Goal: Task Accomplishment & Management: Complete application form

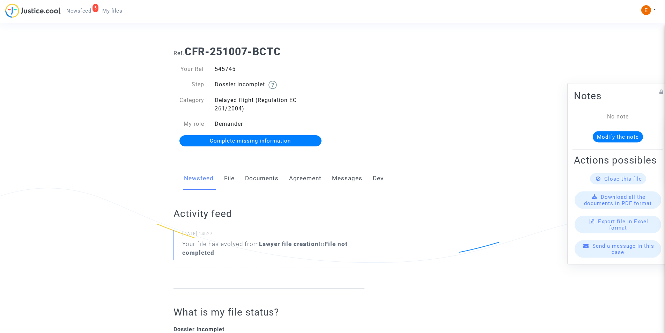
click at [249, 177] on link "Documents" at bounding box center [262, 178] width 34 height 23
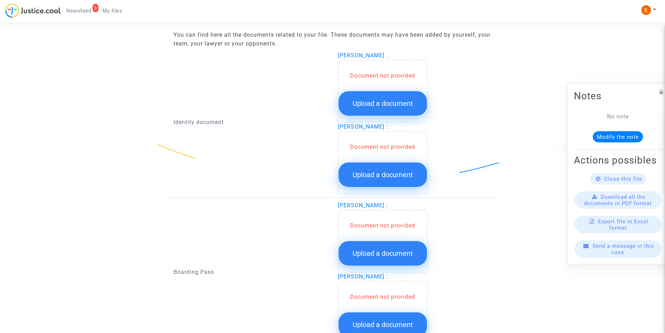
scroll to position [447, 0]
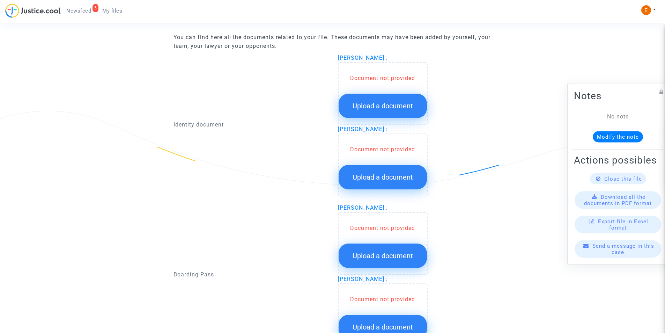
click at [361, 110] on button "Upload a document" at bounding box center [383, 106] width 88 height 24
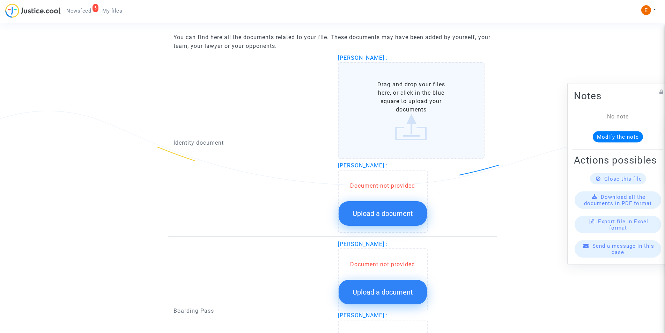
click at [413, 117] on label "Drag and drop your files here, or click in the blue square to upload your docum…" at bounding box center [411, 110] width 147 height 96
click at [0, 0] on input "Drag and drop your files here, or click in the blue square to upload your docum…" at bounding box center [0, 0] width 0 height 0
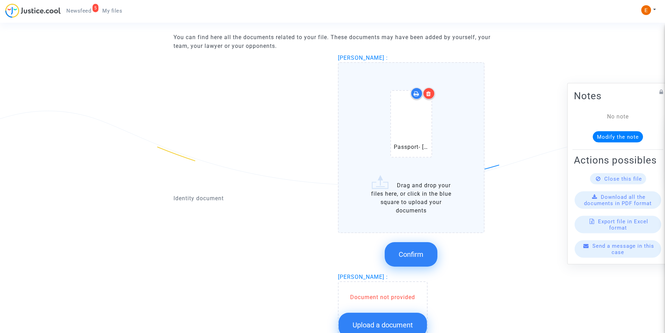
click at [410, 249] on button "Confirm" at bounding box center [411, 254] width 53 height 24
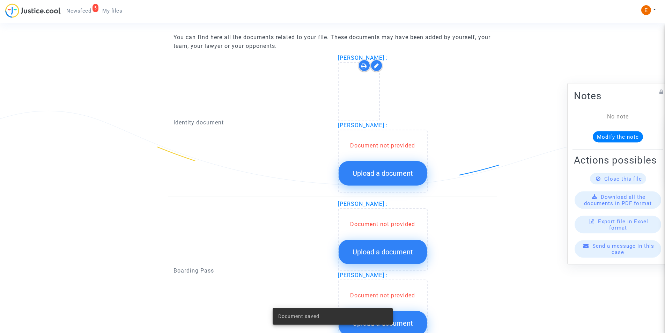
click at [390, 163] on button "Upload a document" at bounding box center [383, 173] width 88 height 24
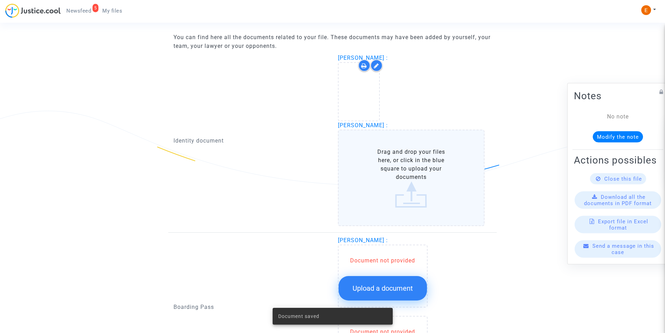
click at [409, 178] on label "Drag and drop your files here, or click in the blue square to upload your docum…" at bounding box center [411, 178] width 147 height 96
click at [0, 0] on input "Drag and drop your files here, or click in the blue square to upload your docum…" at bounding box center [0, 0] width 0 height 0
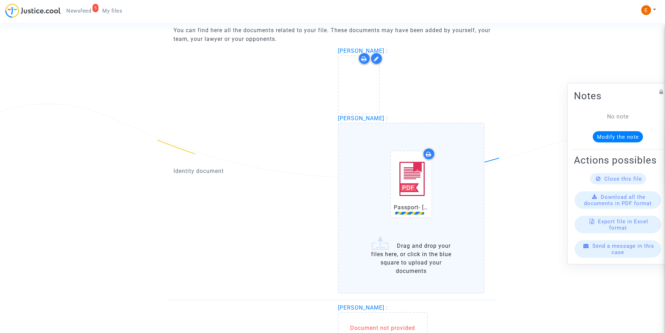
scroll to position [552, 0]
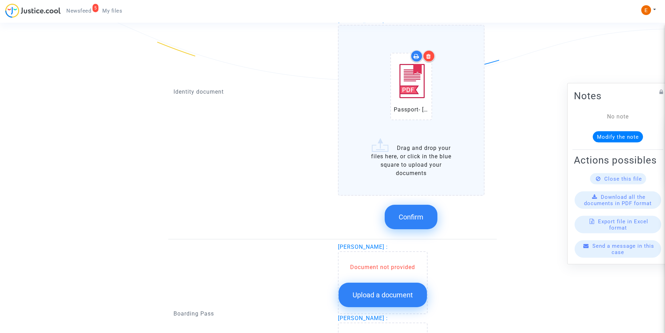
click at [415, 214] on span "Confirm" at bounding box center [411, 217] width 25 height 8
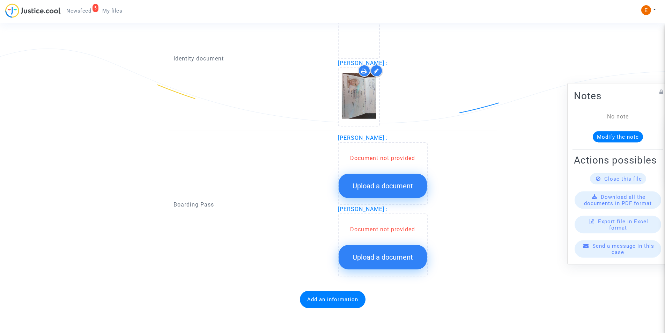
scroll to position [509, 0]
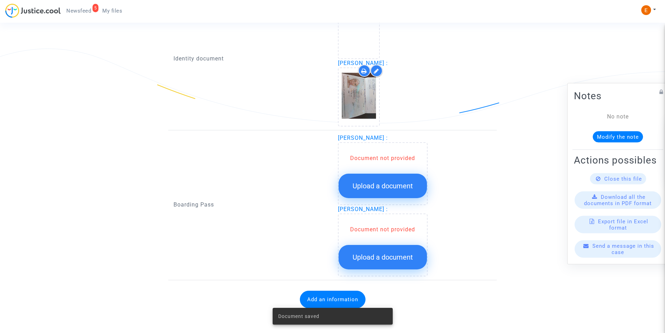
click at [381, 182] on span "Upload a document" at bounding box center [383, 186] width 60 height 8
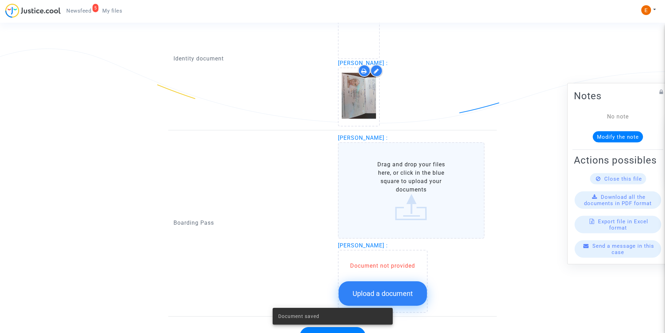
click at [423, 202] on label "Drag and drop your files here, or click in the blue square to upload your docum…" at bounding box center [411, 190] width 147 height 96
click at [0, 0] on input "Drag and drop your files here, or click in the blue square to upload your docum…" at bounding box center [0, 0] width 0 height 0
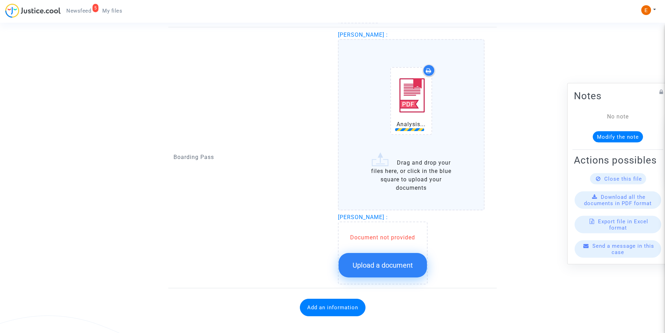
scroll to position [614, 0]
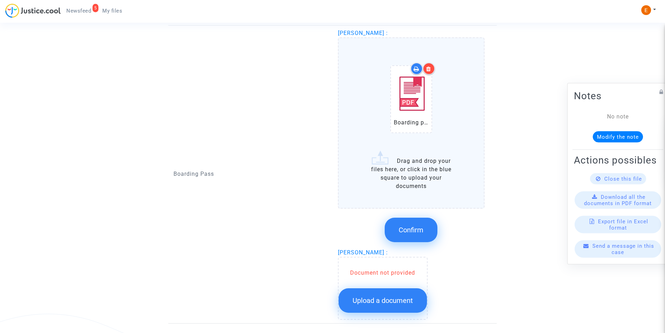
click at [409, 225] on button "Confirm" at bounding box center [411, 230] width 53 height 24
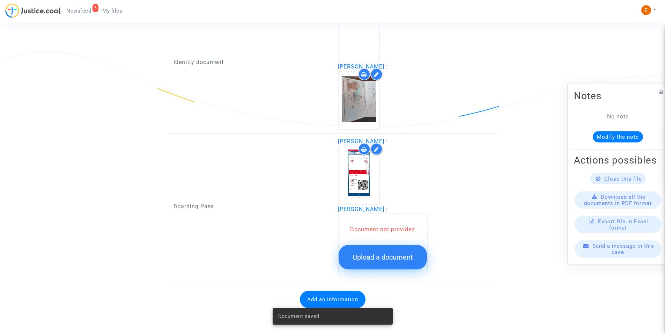
click at [394, 257] on span "Upload a document" at bounding box center [383, 257] width 60 height 8
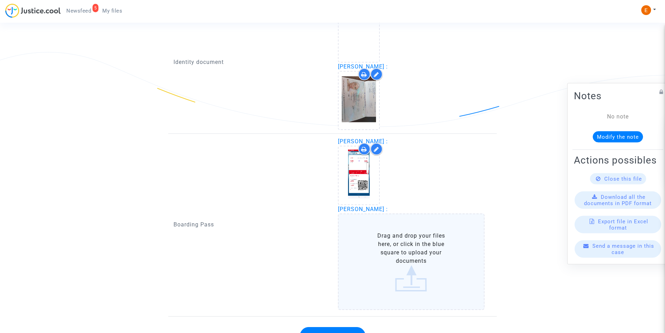
click at [390, 242] on label "Drag and drop your files here, or click in the blue square to upload your docum…" at bounding box center [411, 261] width 147 height 96
click at [0, 0] on input "Drag and drop your files here, or click in the blue square to upload your docum…" at bounding box center [0, 0] width 0 height 0
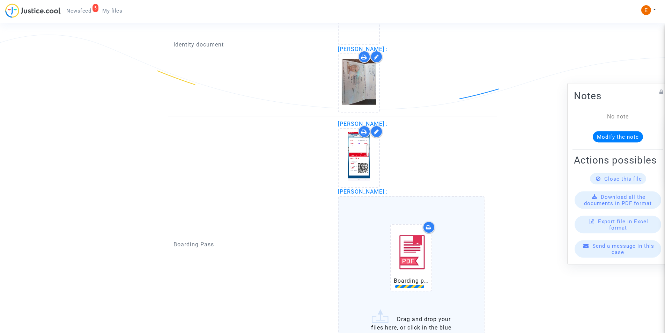
scroll to position [617, 0]
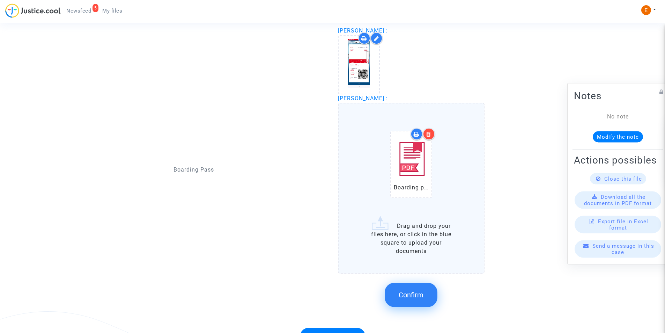
click at [412, 300] on button "Confirm" at bounding box center [411, 295] width 53 height 24
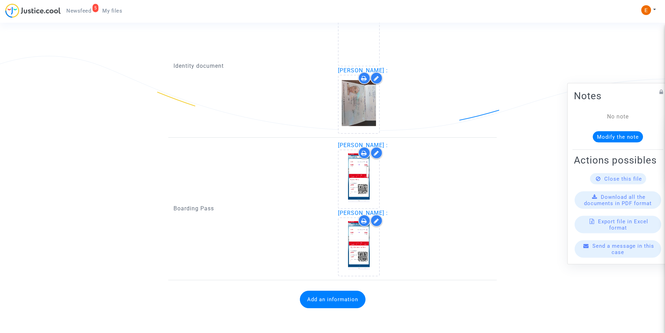
scroll to position [502, 0]
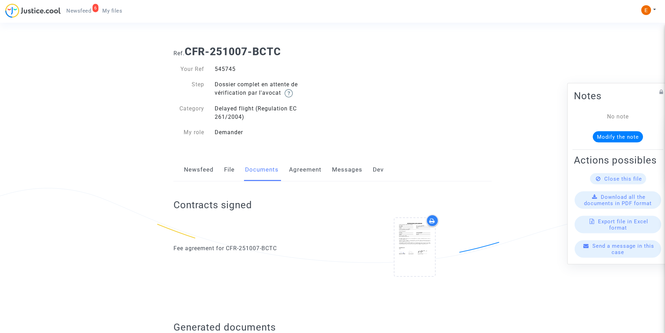
click at [88, 14] on span "Newsfeed" at bounding box center [78, 11] width 25 height 6
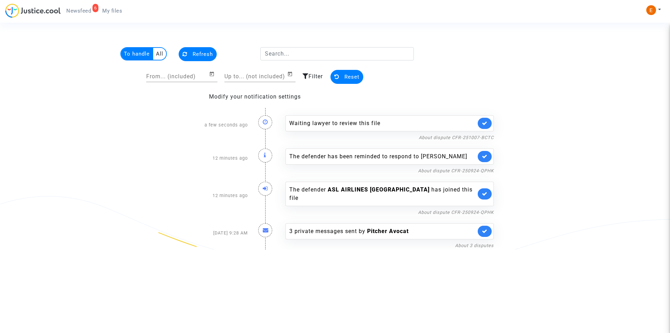
click at [102, 8] on link "My files" at bounding box center [112, 11] width 31 height 10
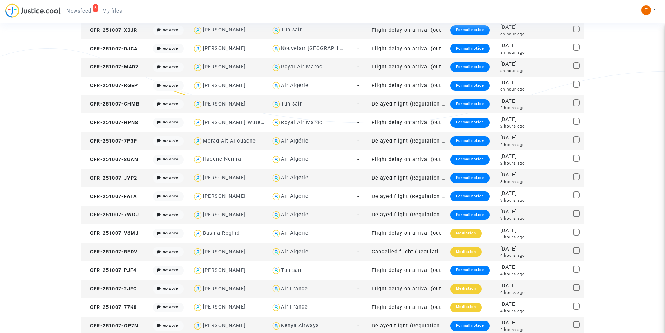
scroll to position [35, 0]
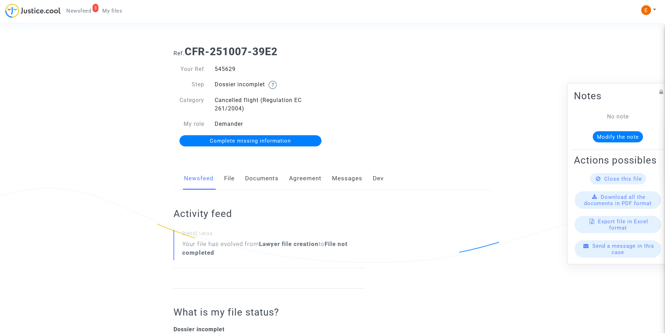
click at [269, 183] on link "Documents" at bounding box center [262, 178] width 34 height 23
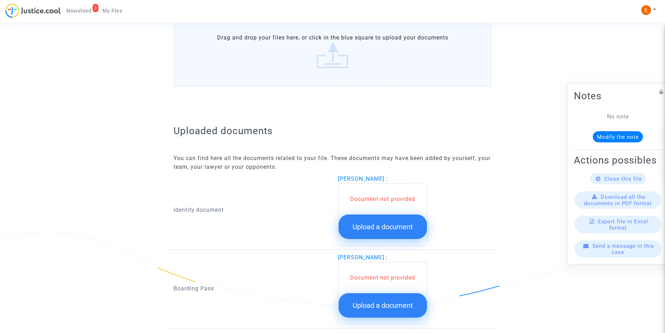
scroll to position [375, 0]
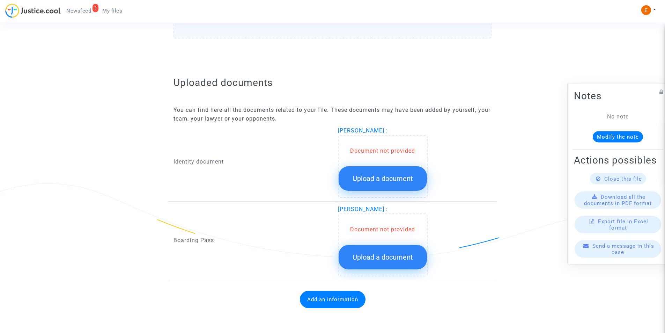
click at [413, 176] on span "Upload a document" at bounding box center [383, 178] width 60 height 8
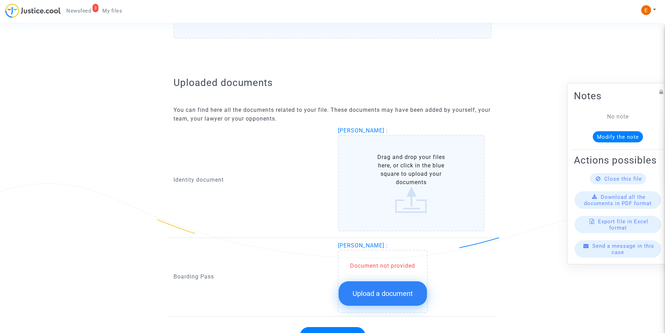
click at [389, 164] on label "Drag and drop your files here, or click in the blue square to upload your docum…" at bounding box center [411, 183] width 147 height 96
click at [0, 0] on input "Drag and drop your files here, or click in the blue square to upload your docum…" at bounding box center [0, 0] width 0 height 0
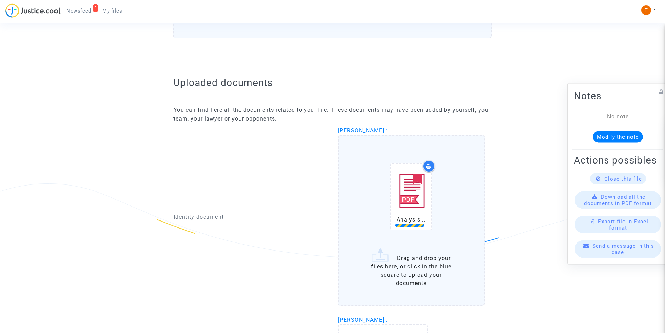
scroll to position [485, 0]
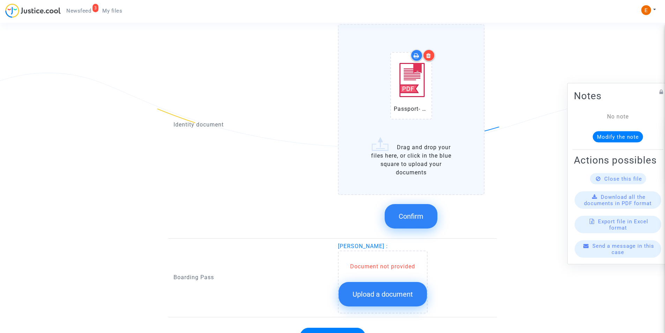
click at [400, 227] on button "Confirm" at bounding box center [411, 216] width 53 height 24
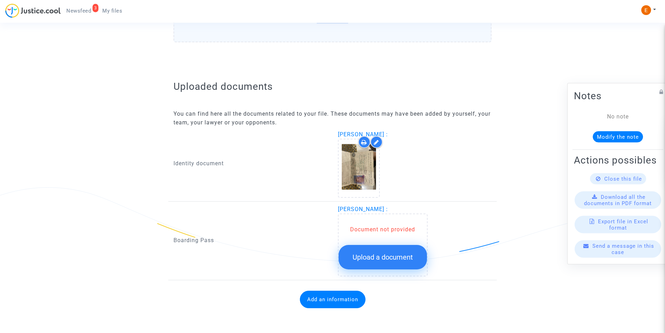
scroll to position [371, 0]
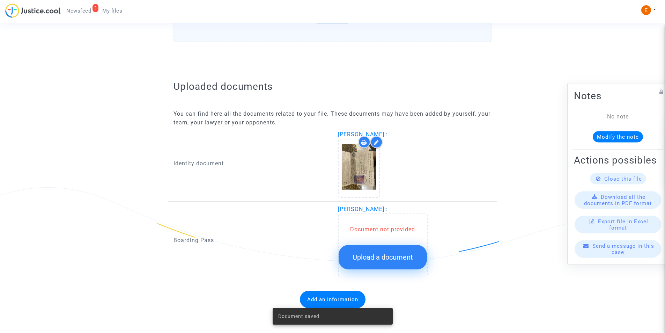
click at [389, 255] on span "Upload a document" at bounding box center [383, 257] width 60 height 8
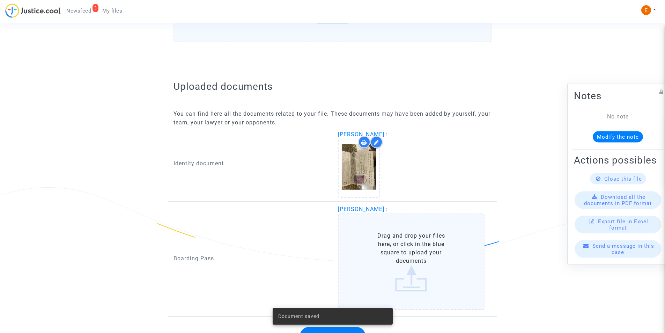
click at [401, 258] on label "Drag and drop your files here, or click in the blue square to upload your docum…" at bounding box center [411, 261] width 147 height 96
click at [0, 0] on input "Drag and drop your files here, or click in the blue square to upload your docum…" at bounding box center [0, 0] width 0 height 0
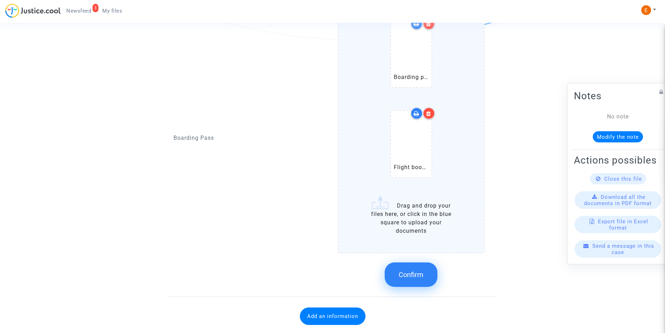
scroll to position [609, 0]
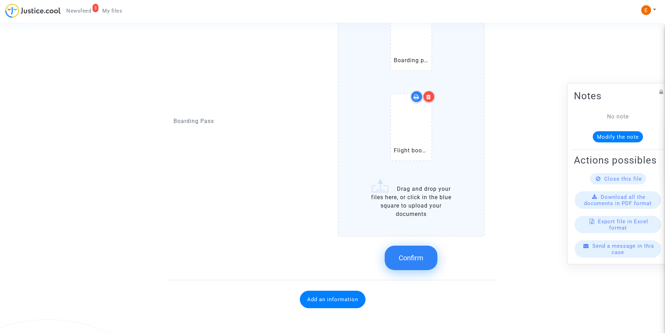
click at [415, 249] on button "Confirm" at bounding box center [411, 257] width 53 height 24
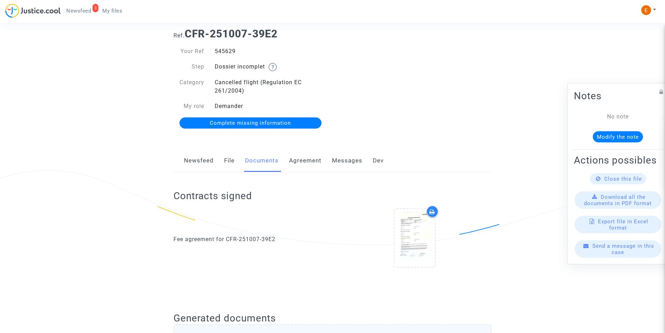
scroll to position [0, 0]
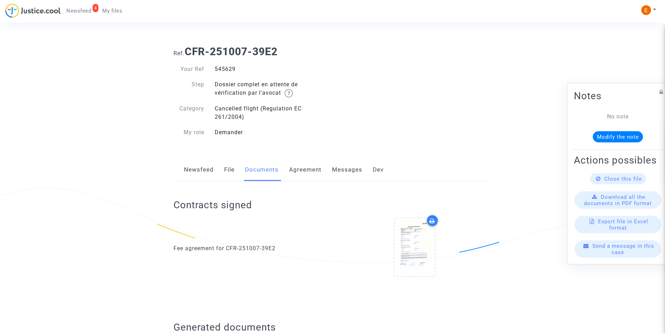
click at [85, 7] on link "4 Newsfeed" at bounding box center [79, 11] width 36 height 10
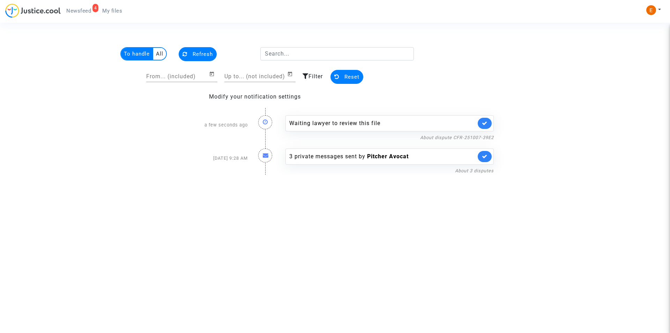
click at [109, 9] on span "My files" at bounding box center [112, 11] width 20 height 6
